Goal: Task Accomplishment & Management: Use online tool/utility

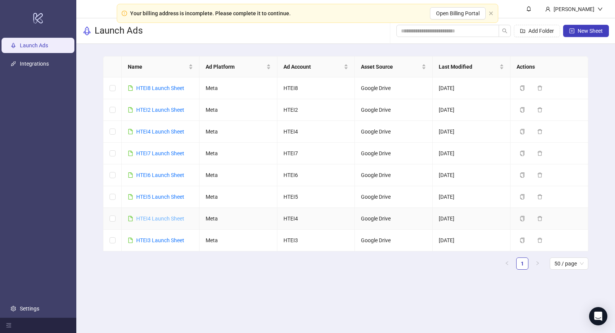
click at [175, 220] on link "HTEI4 Launch Sheet" at bounding box center [160, 218] width 48 height 6
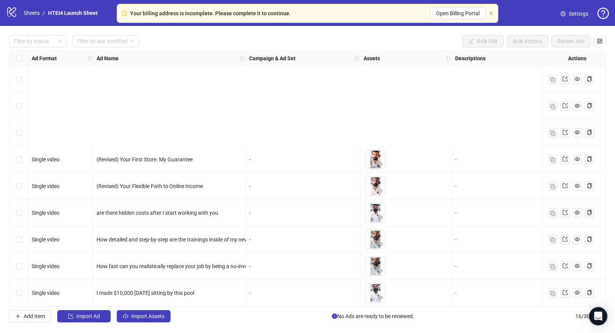
scroll to position [190, 0]
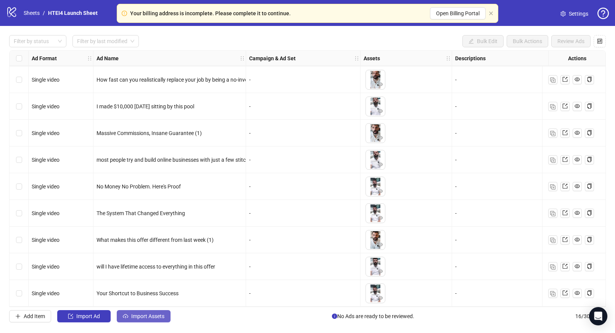
click at [161, 316] on span "Import Assets" at bounding box center [147, 316] width 33 height 6
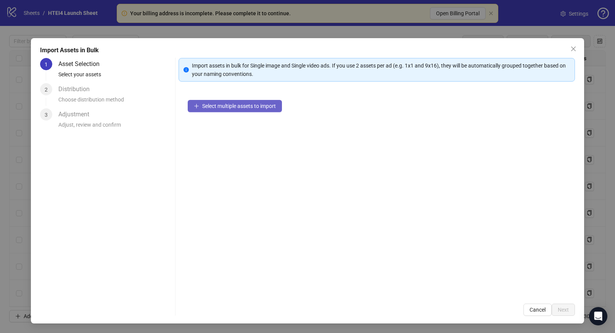
click at [249, 104] on span "Select multiple assets to import" at bounding box center [239, 106] width 74 height 6
click at [253, 109] on span "Select multiple assets to import" at bounding box center [239, 106] width 74 height 6
click at [539, 308] on span "Cancel" at bounding box center [537, 310] width 16 height 6
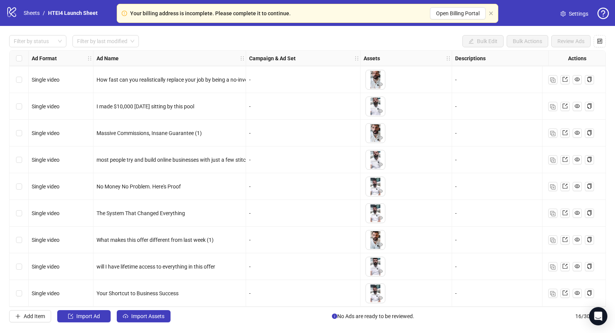
click at [18, 284] on div "Select row 16" at bounding box center [19, 293] width 19 height 27
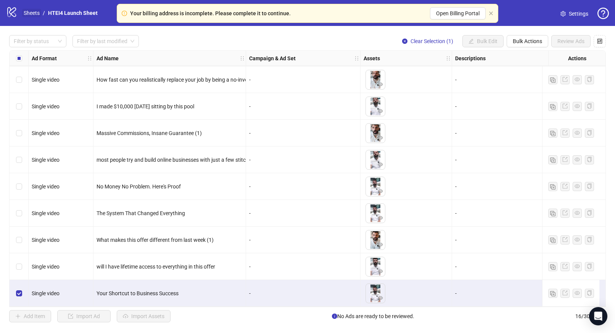
click at [28, 13] on link "Sheets" at bounding box center [31, 13] width 19 height 8
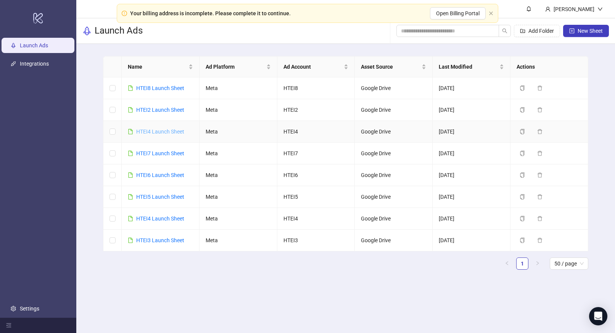
click at [168, 129] on link "HTEI4 Launch Sheet" at bounding box center [160, 132] width 48 height 6
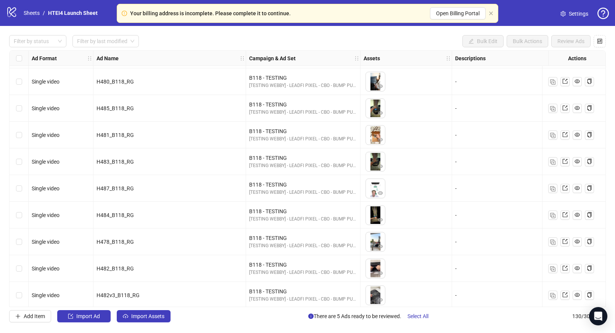
scroll to position [3233, 0]
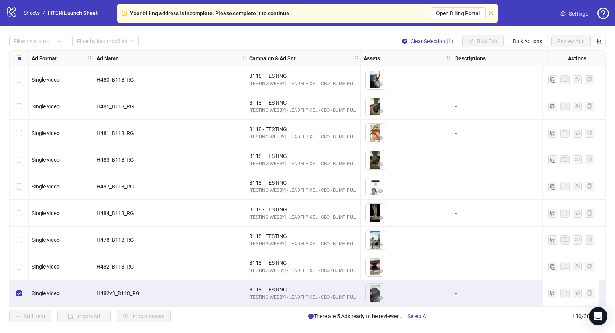
click at [524, 48] on div "Filter by status Filter by last modified Clear Selection (1) Bulk Edit Bulk Act…" at bounding box center [307, 178] width 615 height 305
click at [524, 43] on span "Bulk Actions" at bounding box center [527, 41] width 29 height 6
click at [528, 81] on span "Duplicate with assets" at bounding box center [538, 81] width 52 height 8
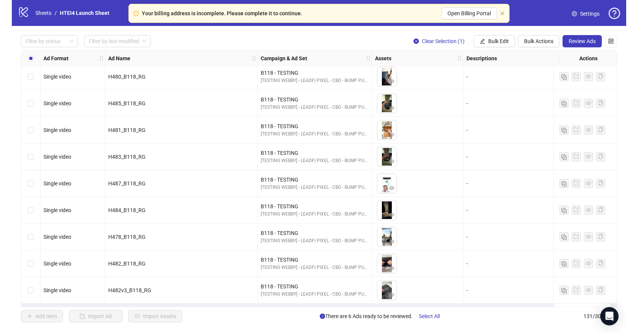
scroll to position [3260, 0]
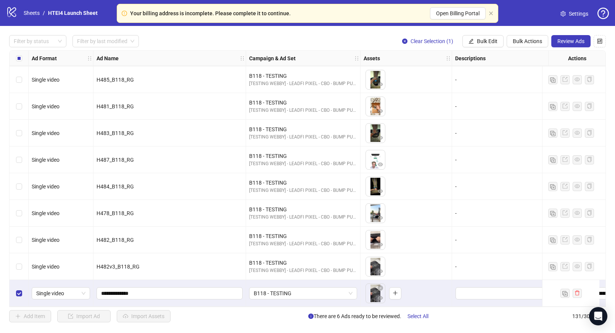
click at [22, 288] on div "Select row 131" at bounding box center [19, 293] width 19 height 27
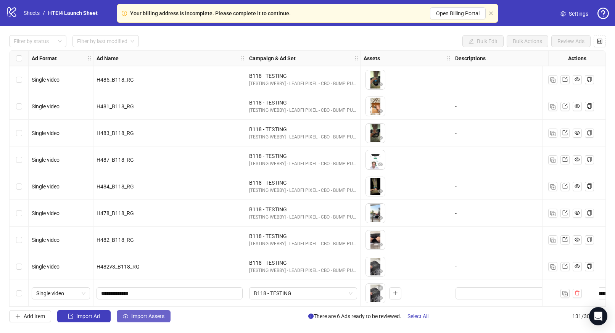
click at [146, 317] on span "Import Assets" at bounding box center [147, 316] width 33 height 6
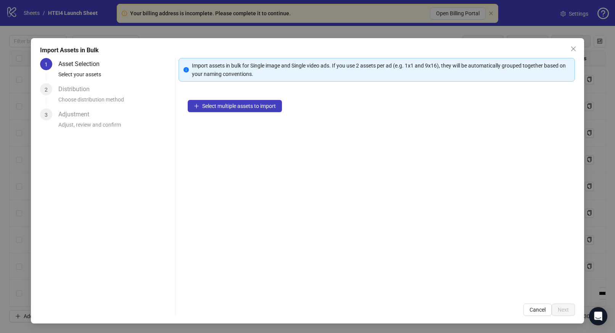
click at [249, 117] on div "Select multiple assets to import" at bounding box center [376, 193] width 396 height 204
click at [247, 109] on button "Select multiple assets to import" at bounding box center [235, 106] width 94 height 12
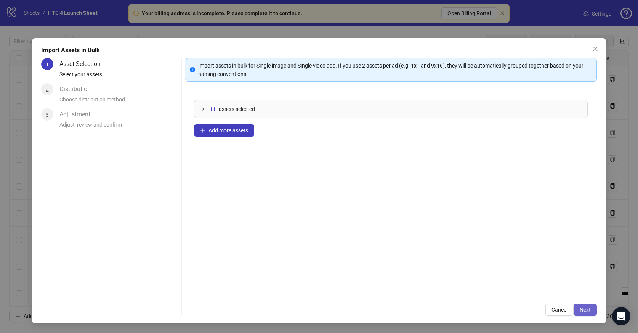
click at [592, 312] on button "Next" at bounding box center [585, 310] width 23 height 12
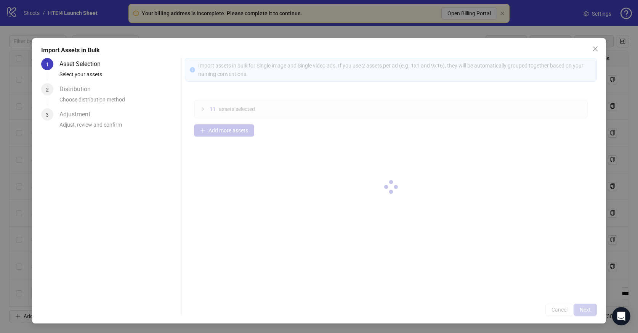
click at [591, 312] on div at bounding box center [391, 187] width 412 height 258
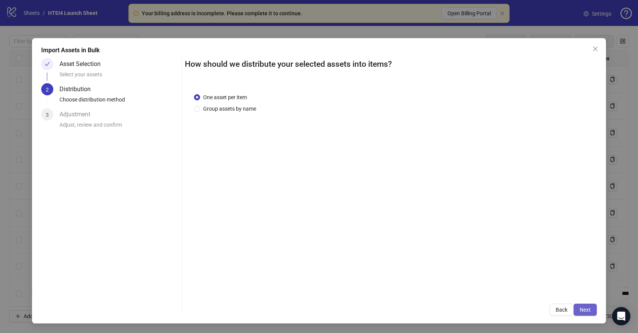
click at [579, 309] on button "Next" at bounding box center [585, 310] width 23 height 12
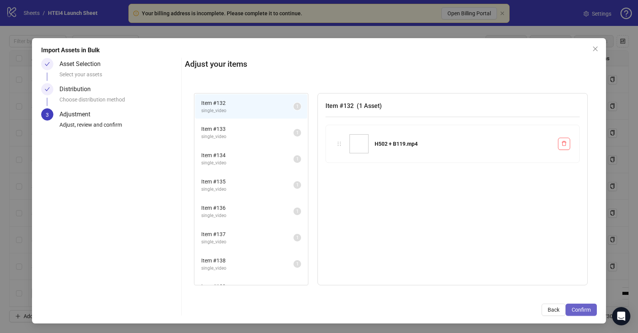
click at [583, 308] on span "Confirm" at bounding box center [581, 310] width 19 height 6
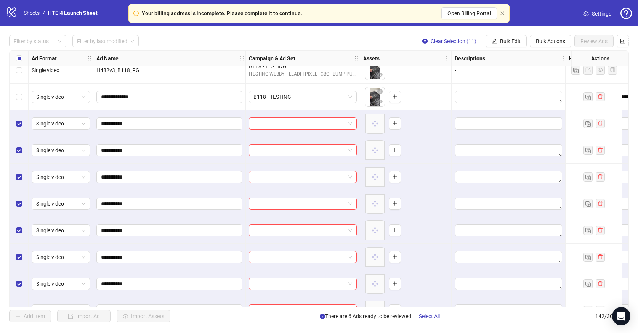
scroll to position [3439, 0]
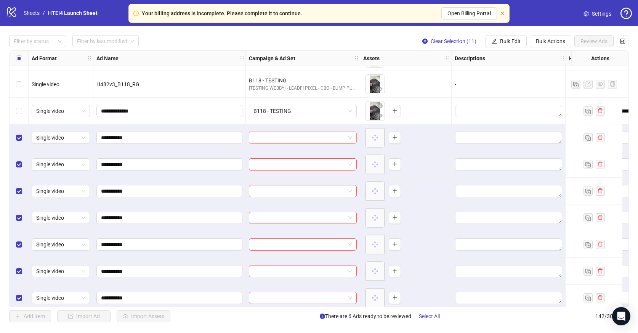
click at [286, 135] on input "search" at bounding box center [300, 137] width 92 height 11
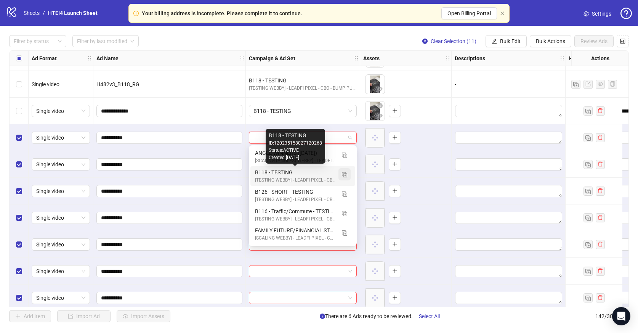
click at [347, 174] on img "button" at bounding box center [344, 174] width 5 height 5
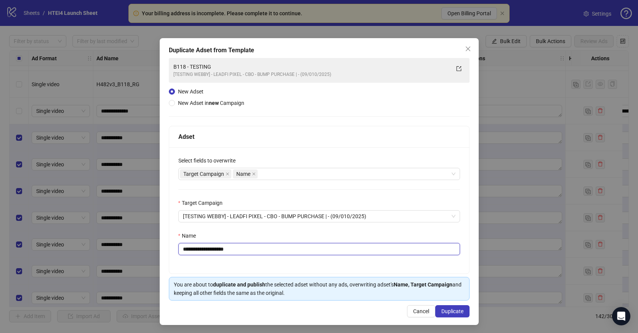
click at [196, 248] on input "**********" at bounding box center [319, 249] width 282 height 12
drag, startPoint x: 223, startPoint y: 251, endPoint x: 249, endPoint y: 251, distance: 26.3
click at [242, 251] on input "**********" at bounding box center [319, 249] width 282 height 12
type input "**********"
click at [452, 313] on span "Duplicate" at bounding box center [453, 311] width 22 height 6
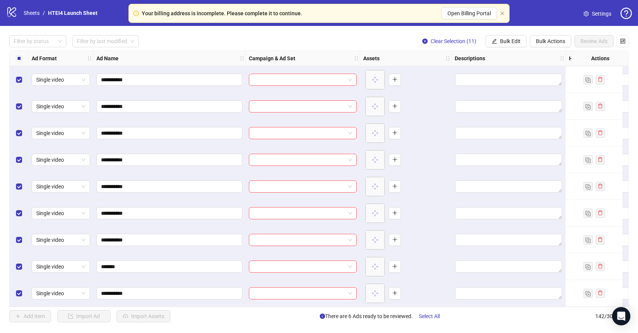
scroll to position [3398, 0]
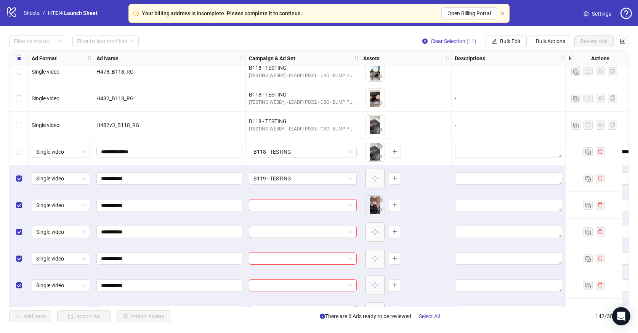
click at [13, 151] on div "Select row 131" at bounding box center [19, 151] width 19 height 27
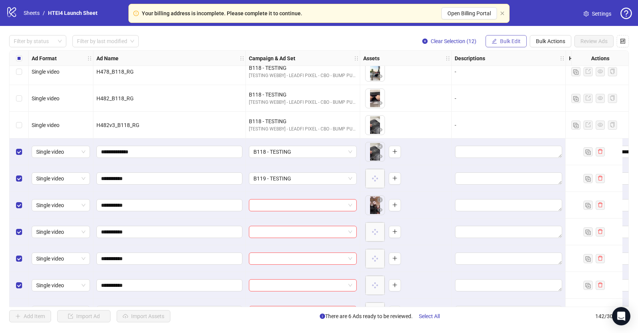
click at [502, 39] on span "Bulk Edit" at bounding box center [510, 41] width 21 height 6
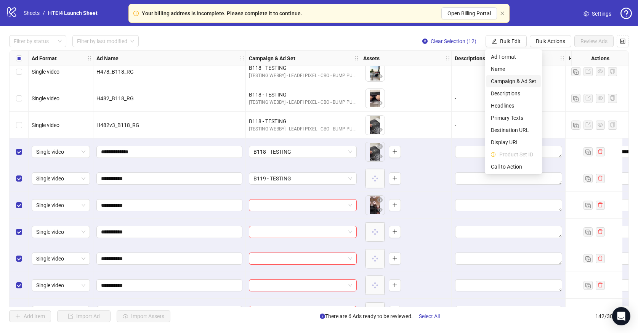
click at [509, 78] on span "Campaign & Ad Set" at bounding box center [513, 81] width 45 height 8
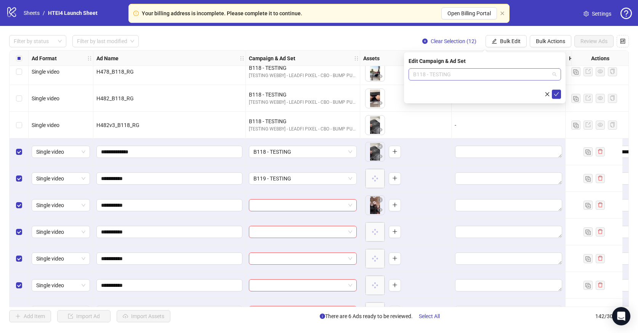
click at [497, 72] on span "B118 - TESTING" at bounding box center [484, 74] width 143 height 11
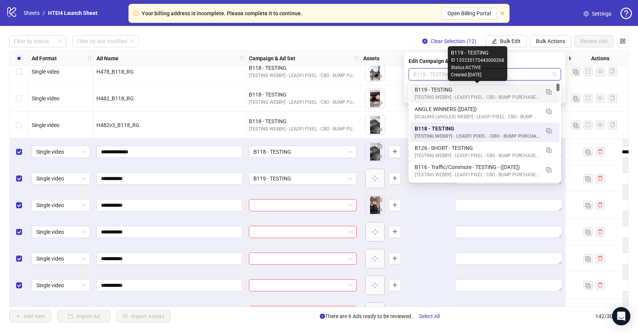
click at [476, 88] on div "B119 - TESTING" at bounding box center [477, 89] width 125 height 8
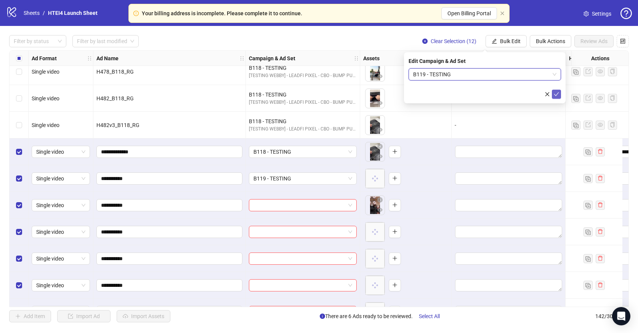
click at [556, 92] on icon "check" at bounding box center [556, 94] width 5 height 5
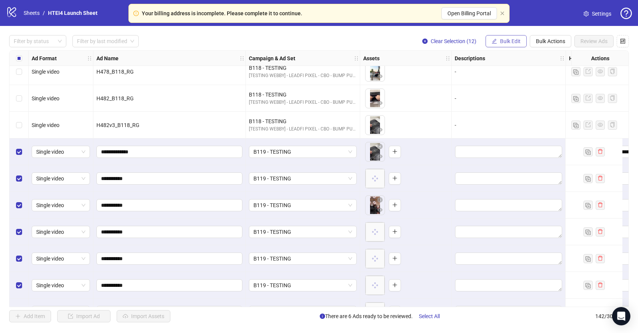
click at [511, 39] on span "Bulk Edit" at bounding box center [510, 41] width 21 height 6
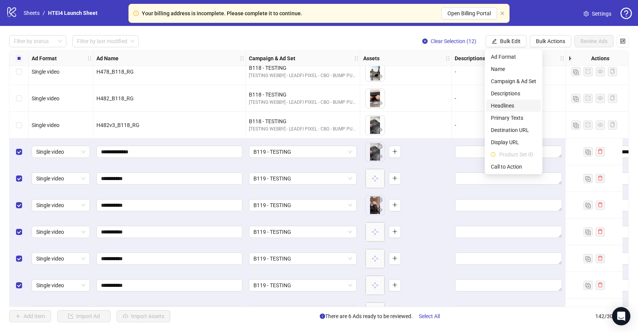
click at [516, 104] on span "Headlines" at bounding box center [513, 105] width 45 height 8
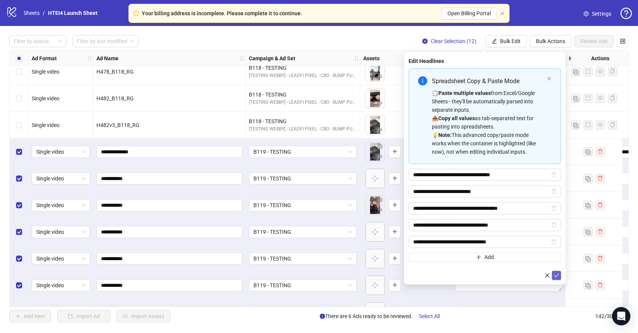
click at [557, 276] on icon "check" at bounding box center [556, 275] width 5 height 5
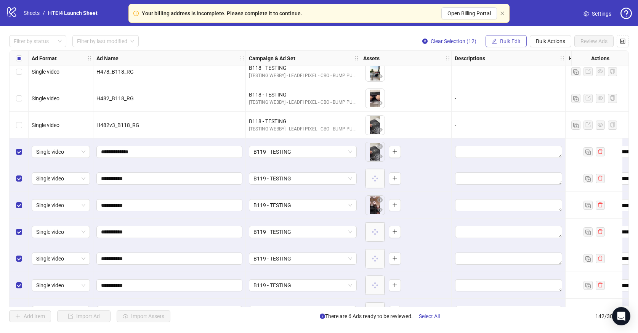
click at [508, 37] on button "Bulk Edit" at bounding box center [506, 41] width 41 height 12
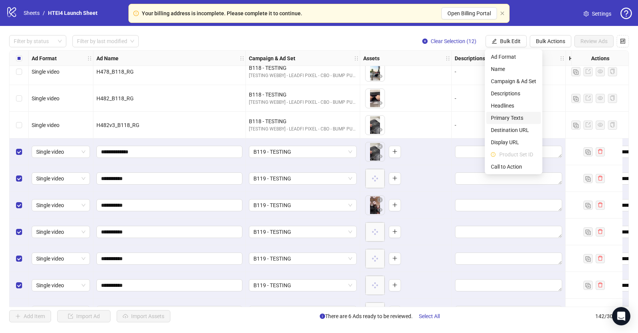
click at [509, 116] on span "Primary Texts" at bounding box center [513, 118] width 45 height 8
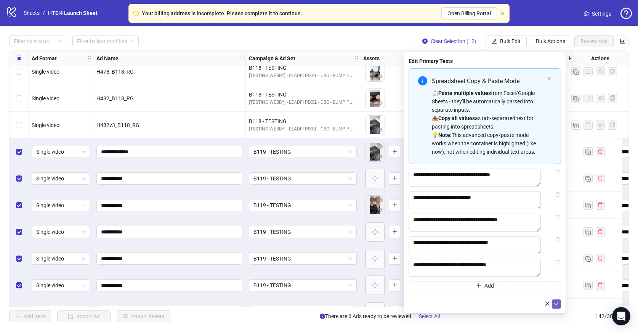
click at [556, 306] on icon "check" at bounding box center [556, 303] width 5 height 5
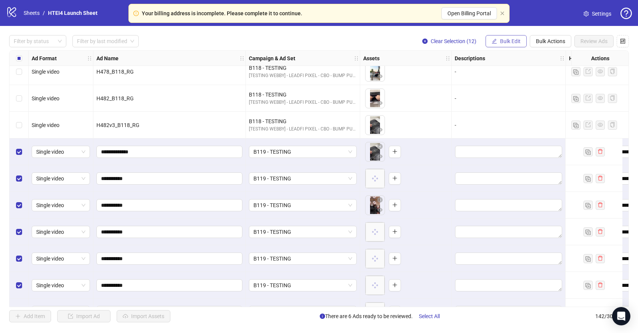
click at [509, 45] on button "Bulk Edit" at bounding box center [506, 41] width 41 height 12
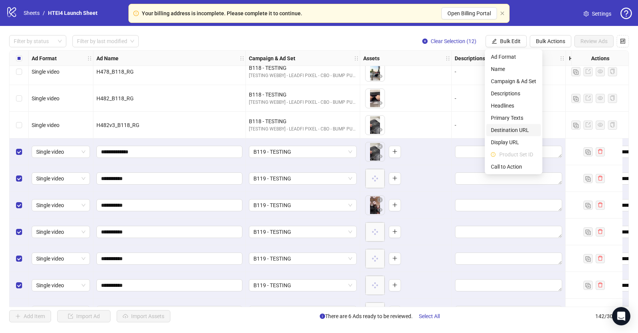
click at [511, 130] on span "Destination URL" at bounding box center [513, 130] width 45 height 8
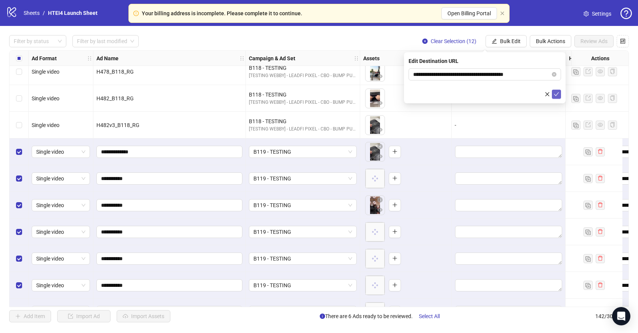
click at [555, 92] on icon "check" at bounding box center [556, 94] width 5 height 5
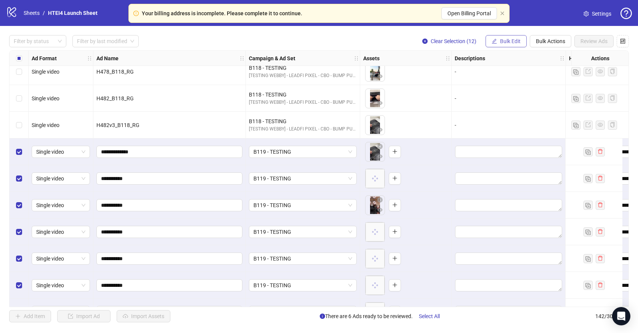
click at [513, 43] on span "Bulk Edit" at bounding box center [510, 41] width 21 height 6
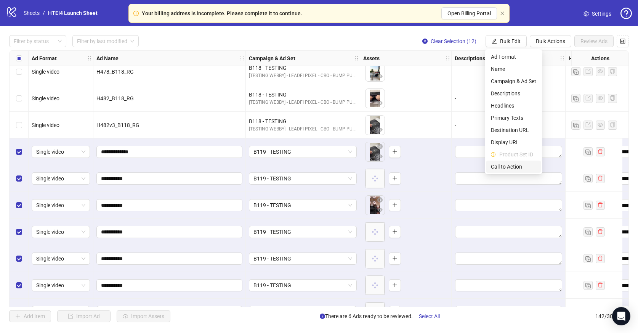
click at [518, 168] on span "Call to Action" at bounding box center [513, 166] width 45 height 8
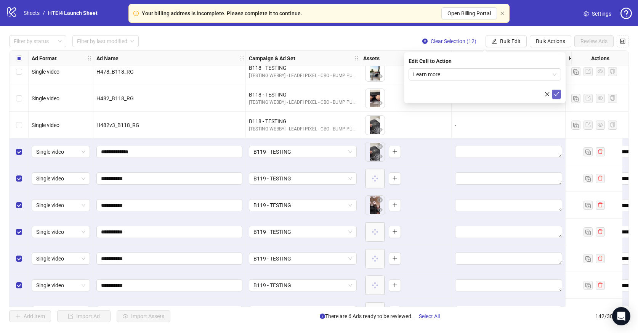
click at [558, 93] on icon "check" at bounding box center [556, 94] width 5 height 5
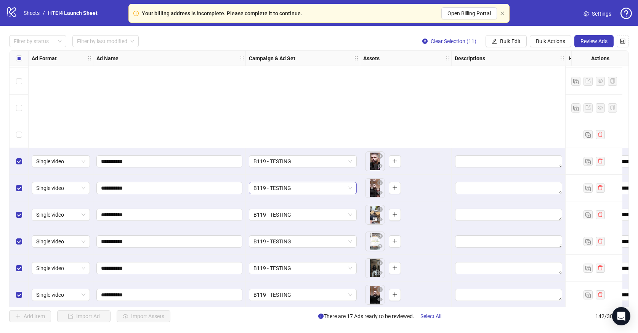
scroll to position [3553, 0]
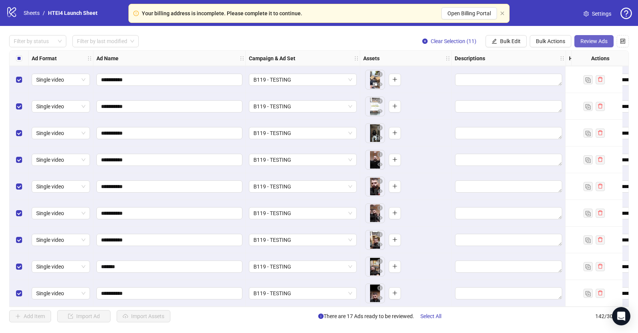
click at [603, 43] on span "Review Ads" at bounding box center [594, 41] width 27 height 6
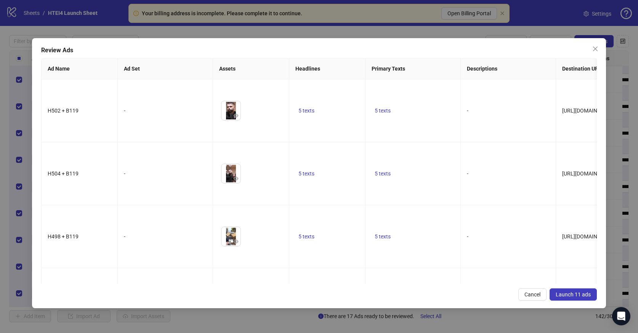
drag, startPoint x: 584, startPoint y: 292, endPoint x: 565, endPoint y: 263, distance: 35.2
click at [566, 266] on div "Review Ads Ad Name Ad Set Assets Headlines Primary Texts Descriptions Destinati…" at bounding box center [319, 173] width 575 height 270
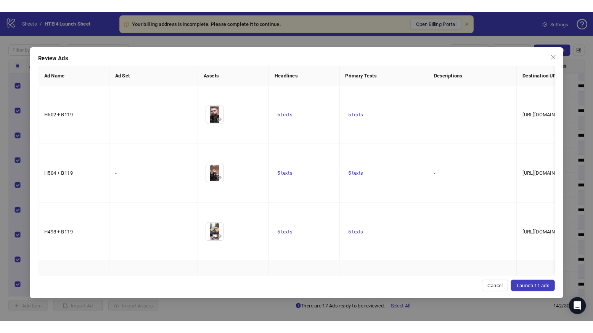
scroll to position [0, 156]
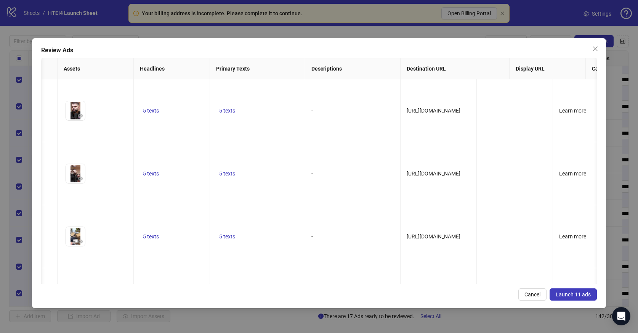
click at [582, 297] on button "Launch 11 ads" at bounding box center [573, 294] width 47 height 12
